Goal: Feedback & Contribution: Contribute content

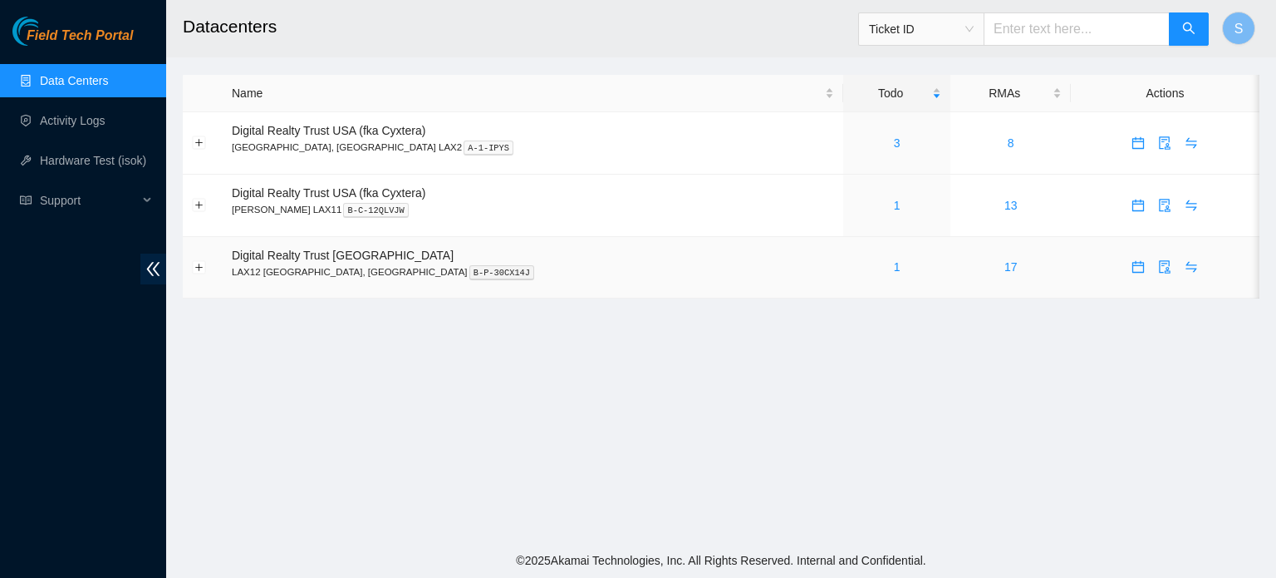
click at [853, 270] on div "1" at bounding box center [898, 267] width 90 height 18
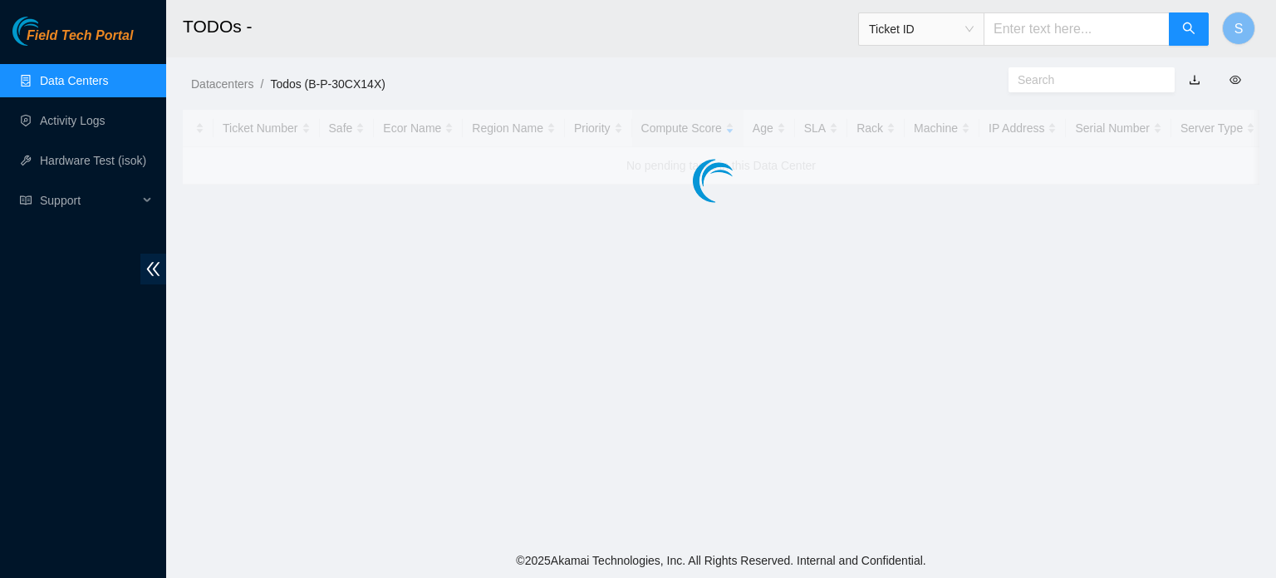
click at [810, 270] on main "TODOs - Ticket ID S Datacenters / Todos (B-P-30CX14X) / Ticket Number Safe Ecor…" at bounding box center [721, 271] width 1110 height 543
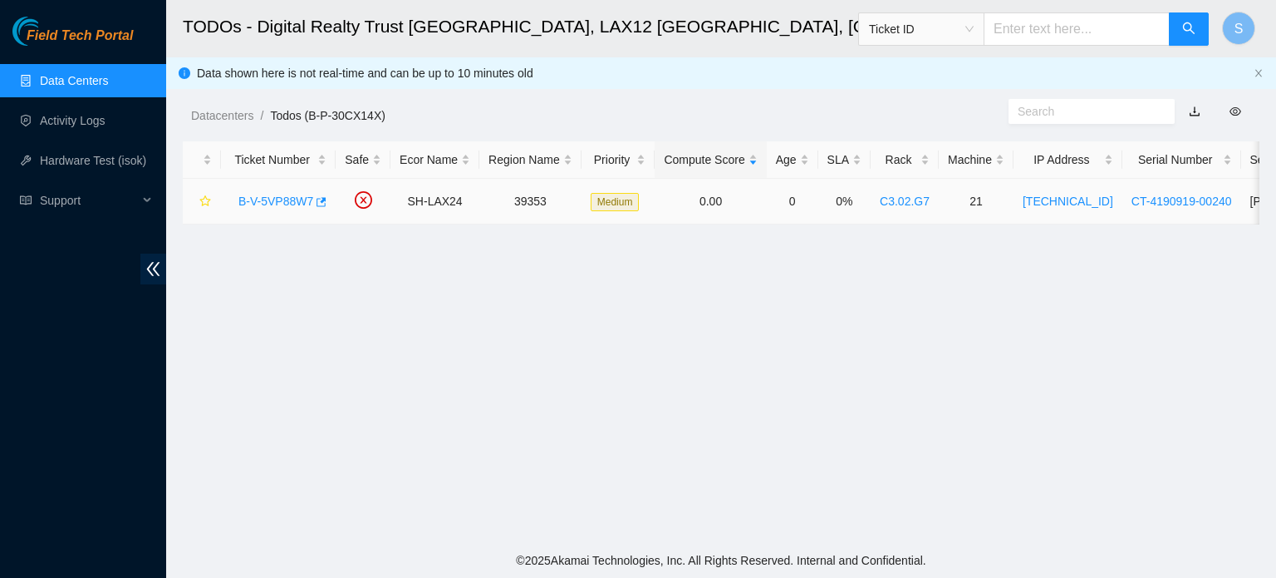
click at [290, 194] on link "B-V-5VP88W7" at bounding box center [275, 200] width 75 height 13
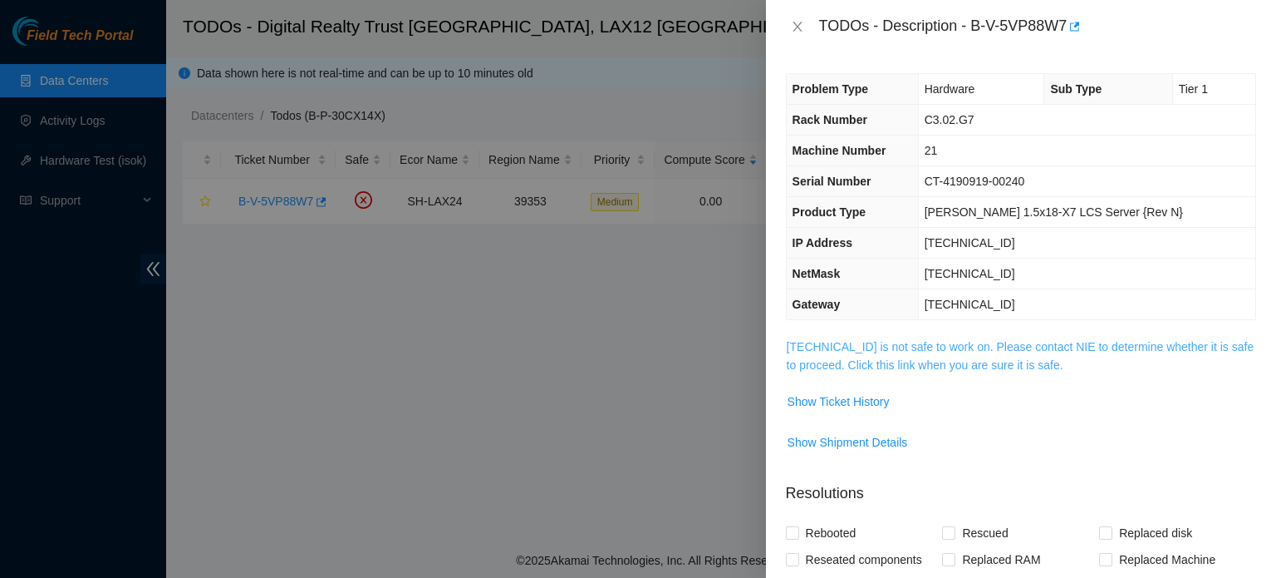
click at [951, 356] on link "[TECHNICAL_ID] is not safe to work on. Please contact NIE to determine whether …" at bounding box center [1021, 356] width 468 height 32
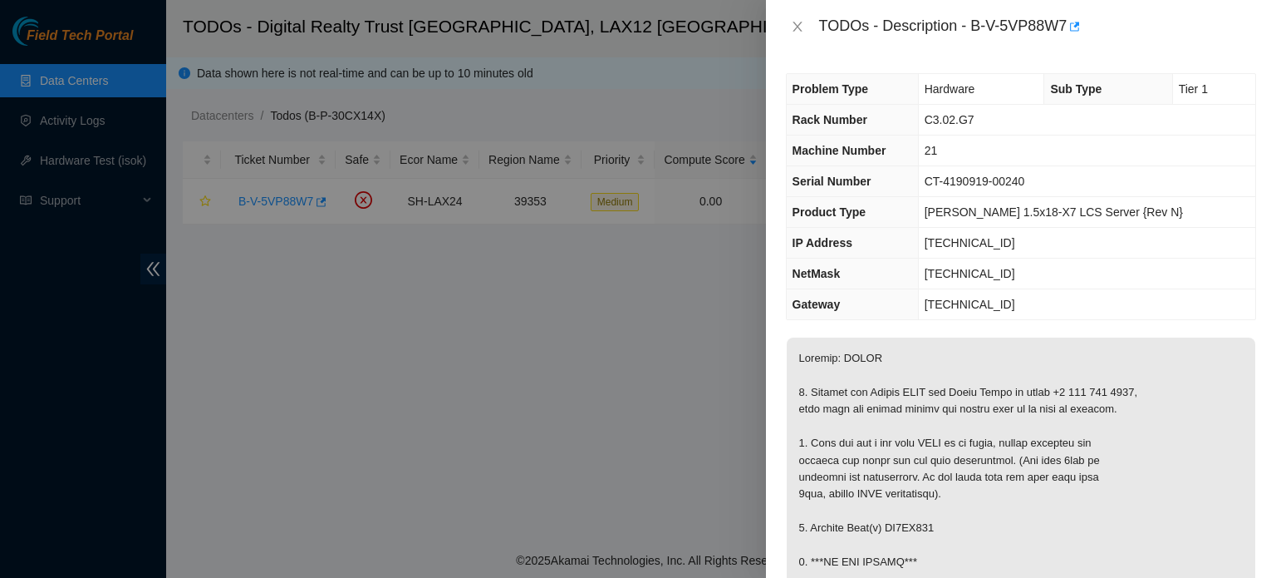
click at [120, 66] on div at bounding box center [638, 289] width 1276 height 578
click at [115, 76] on div at bounding box center [638, 289] width 1276 height 578
click at [798, 25] on icon "close" at bounding box center [797, 26] width 13 height 13
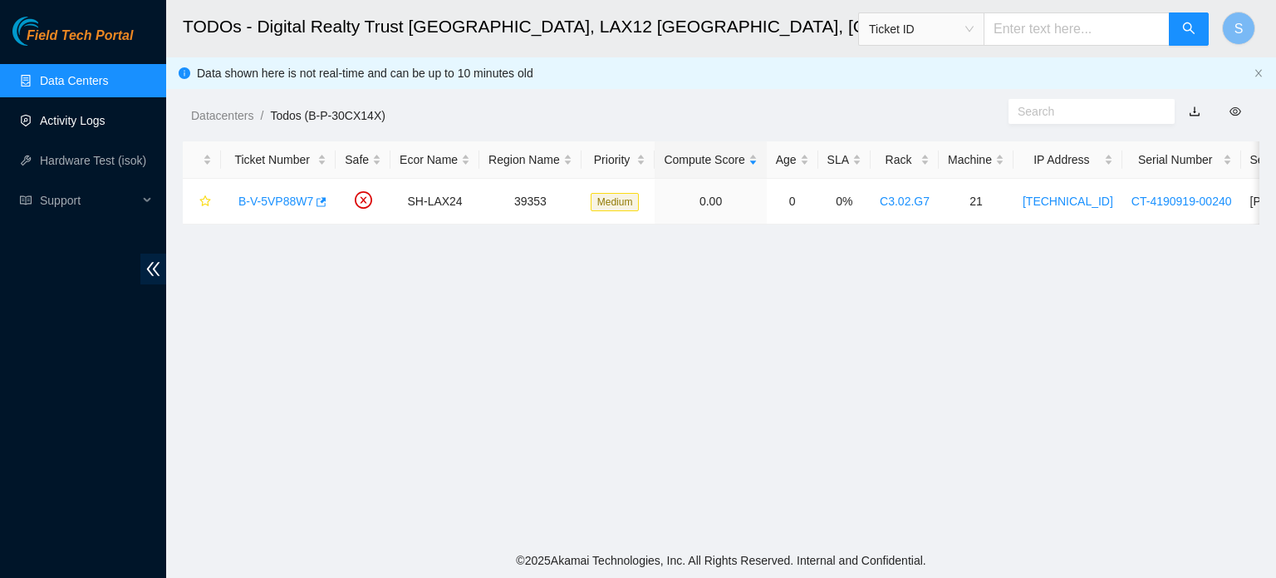
click at [69, 127] on link "Activity Logs" at bounding box center [73, 120] width 66 height 13
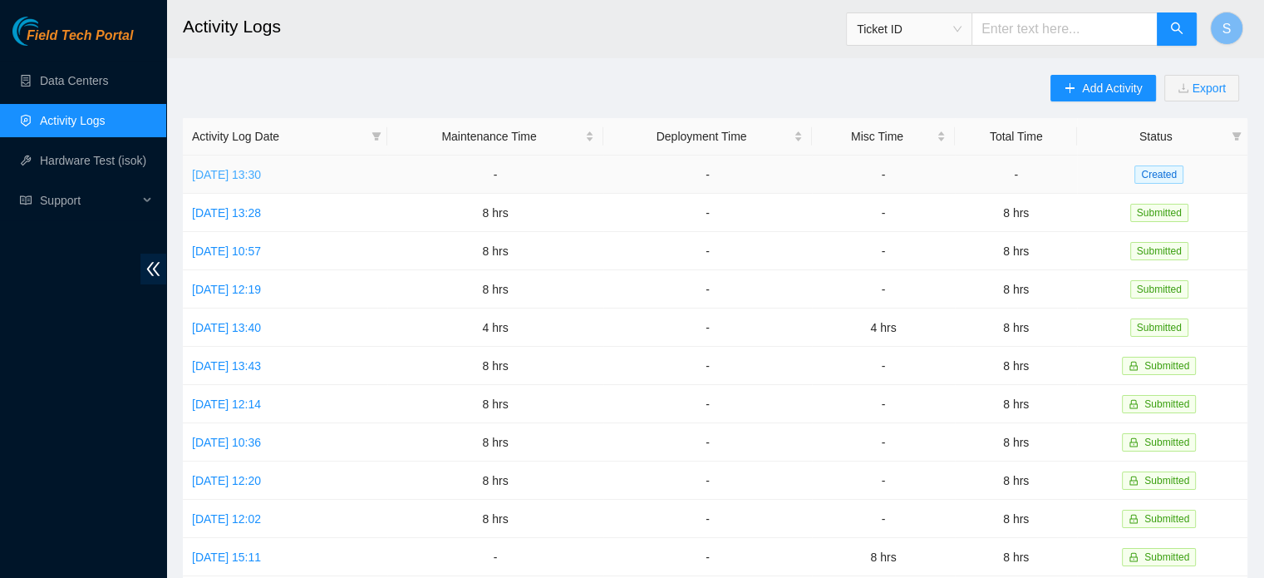
click at [261, 175] on link "[DATE] 13:30" at bounding box center [226, 174] width 69 height 13
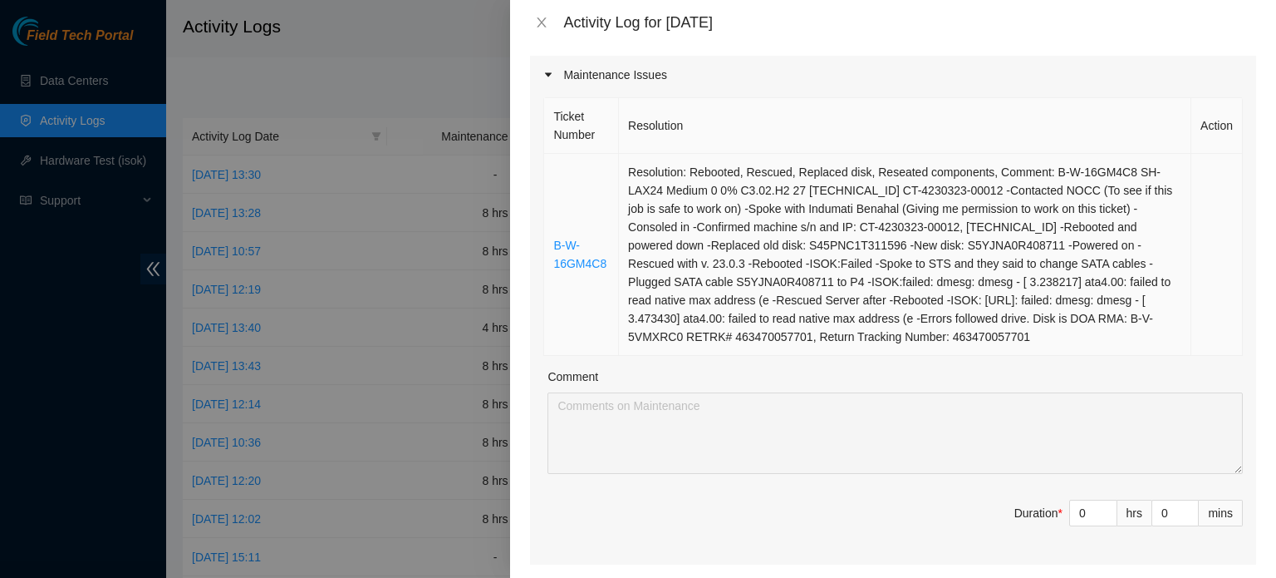
scroll to position [249, 0]
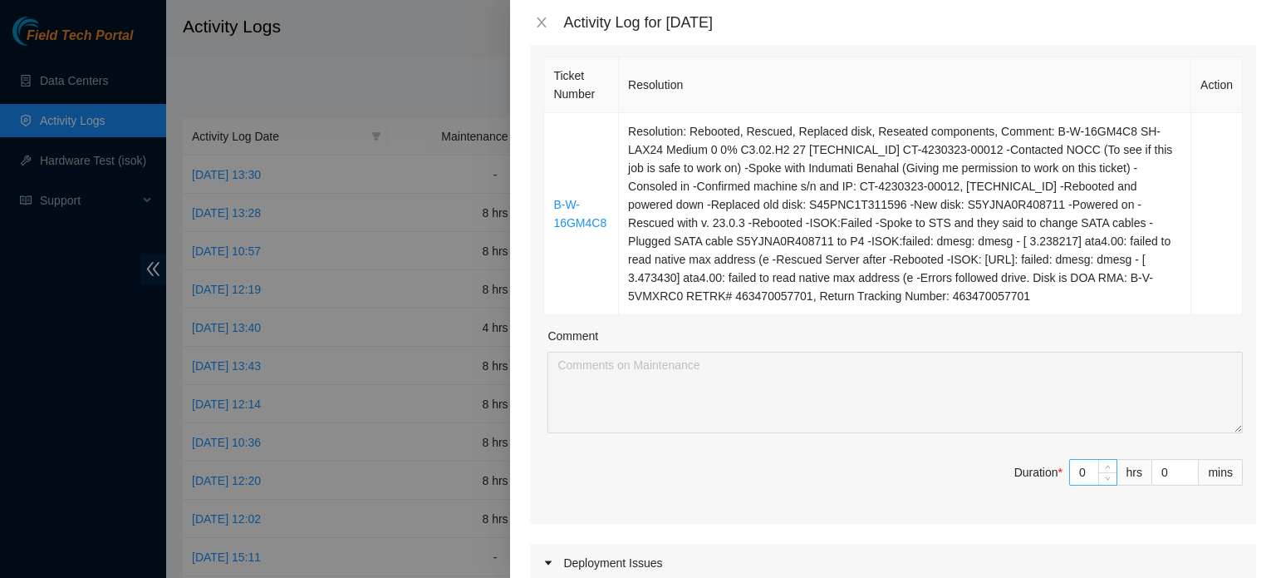
click at [1078, 474] on input "0" at bounding box center [1093, 472] width 47 height 25
type input "8"
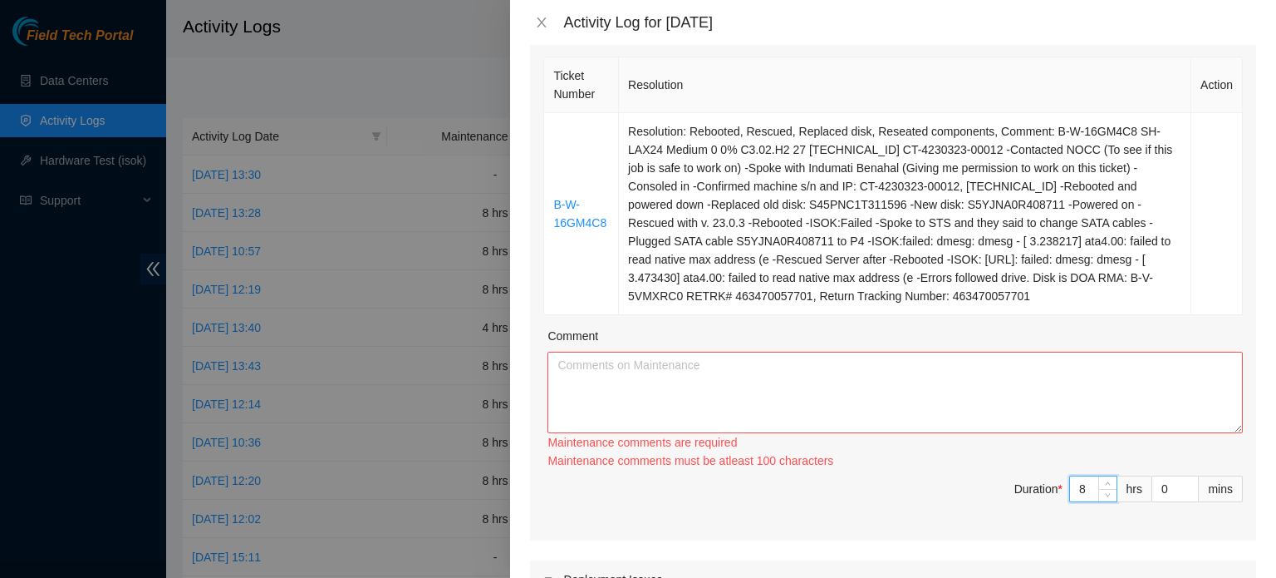
type input "8"
click at [1047, 396] on textarea "Comment" at bounding box center [896, 392] width 696 height 81
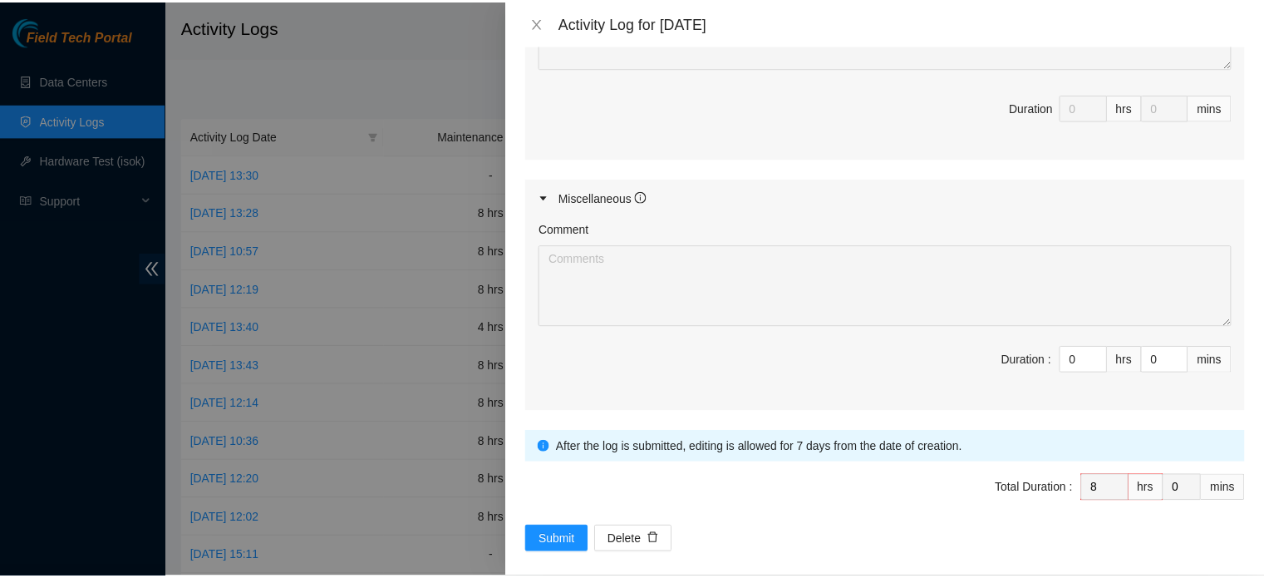
scroll to position [970, 0]
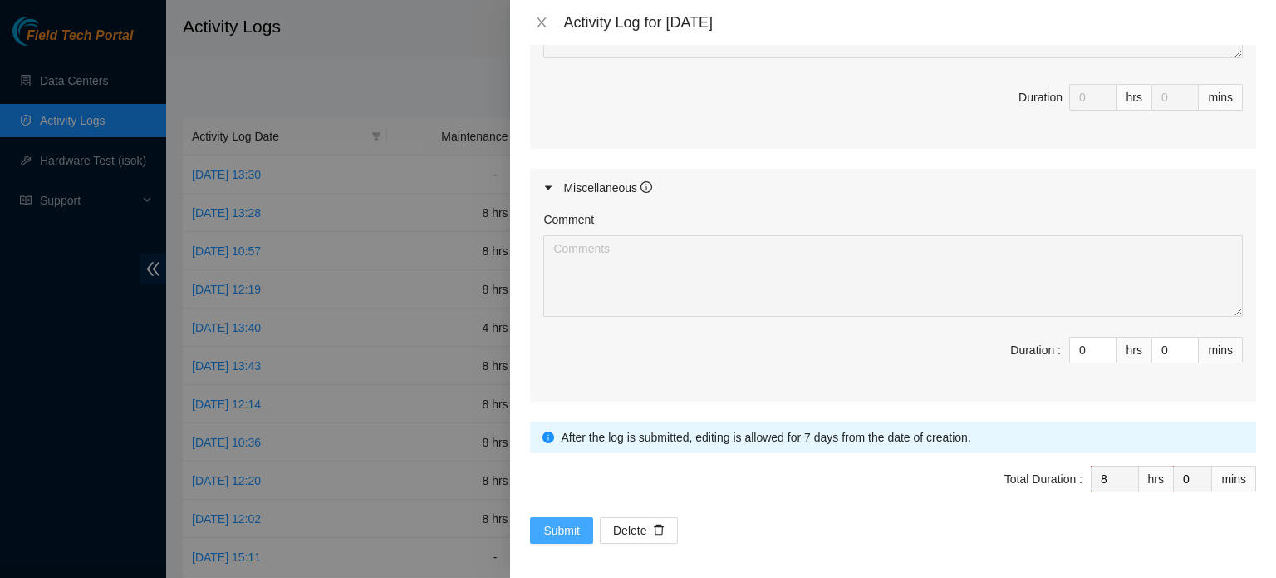
type textarea "Started my day logging into my akamai field tech portal and worked on a ticket …"
click at [588, 529] on button "Submit" at bounding box center [561, 530] width 63 height 27
